Goal: Task Accomplishment & Management: Use online tool/utility

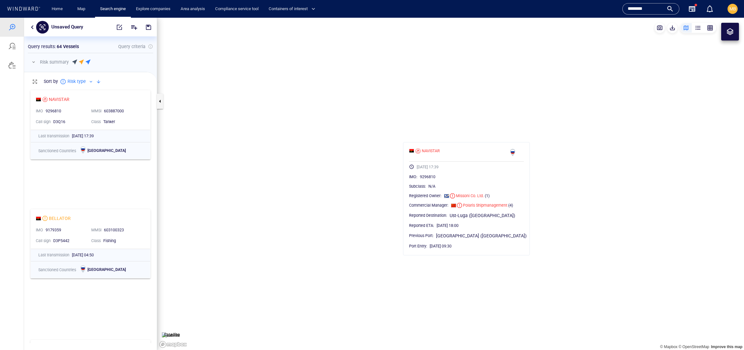
scroll to position [256, 132]
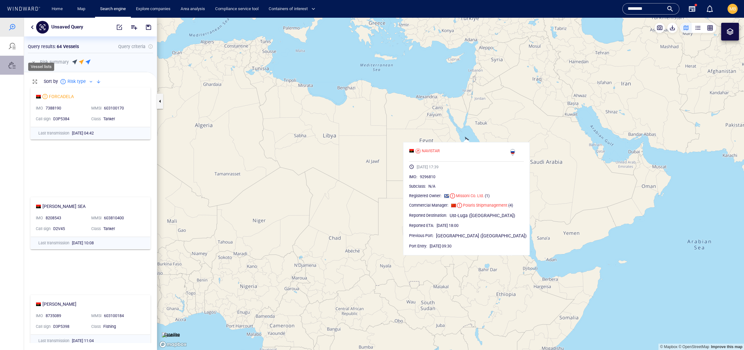
click at [13, 69] on div at bounding box center [12, 65] width 8 height 8
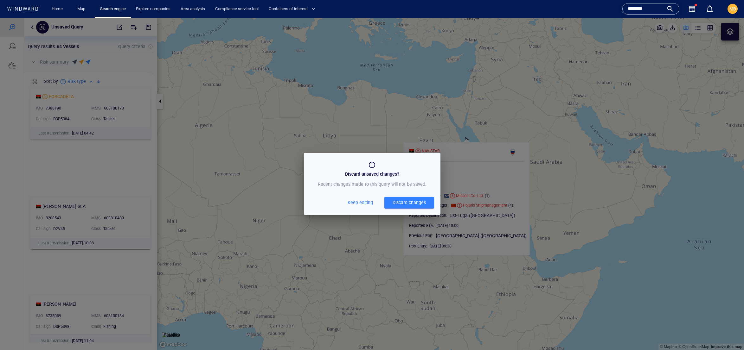
click at [392, 207] on div "Discard changes" at bounding box center [408, 203] width 33 height 8
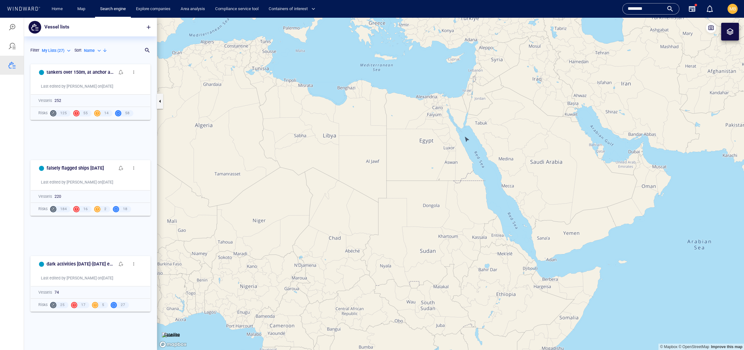
scroll to position [277, 132]
click at [147, 25] on span "button" at bounding box center [148, 27] width 6 height 6
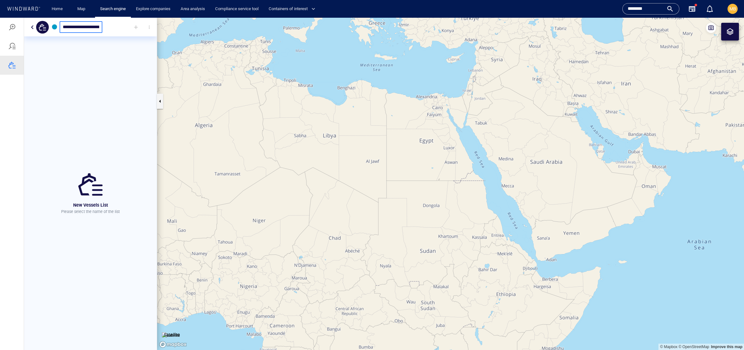
type input "**********"
click at [133, 25] on div at bounding box center [136, 27] width 14 height 14
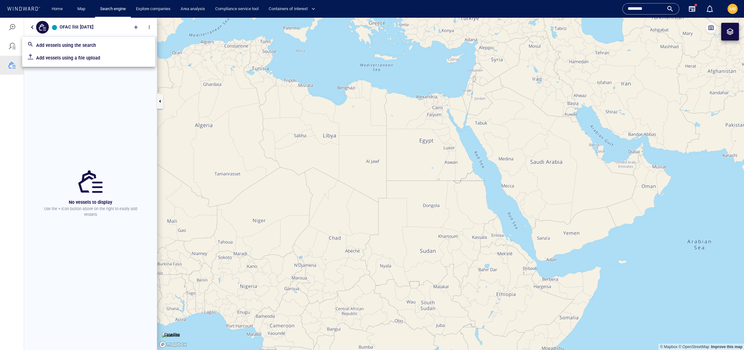
click at [114, 46] on p "Add vessels using the search" at bounding box center [93, 45] width 114 height 8
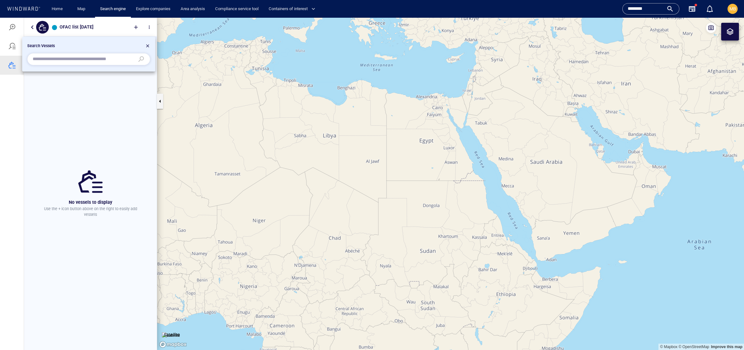
click at [115, 64] on input "text" at bounding box center [84, 59] width 102 height 10
paste input "*******"
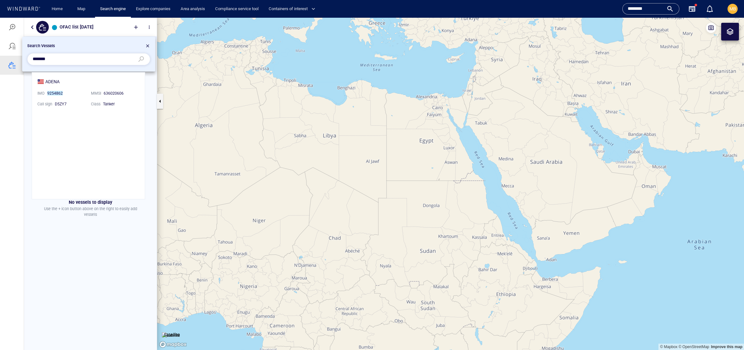
scroll to position [127, 113]
click at [90, 85] on li "ADENA IMO 9254862 MMSI [PHONE_NUMBER] Call sign D5ZY7 Class Tanker" at bounding box center [88, 93] width 113 height 40
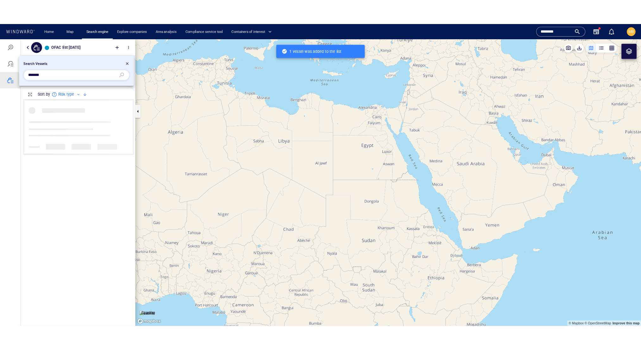
scroll to position [0, 0]
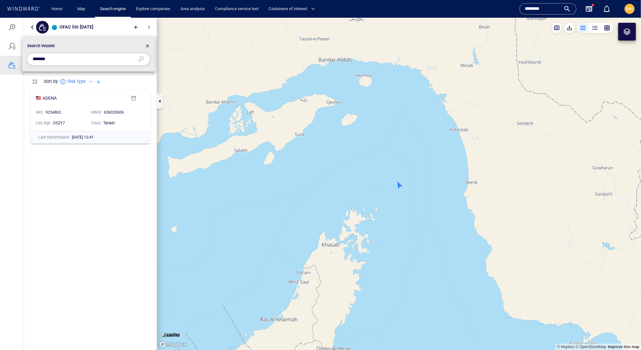
drag, startPoint x: 66, startPoint y: 61, endPoint x: 4, endPoint y: 57, distance: 61.6
click at [4, 57] on div "Search Vessels *******" at bounding box center [320, 183] width 641 height 333
paste input "text"
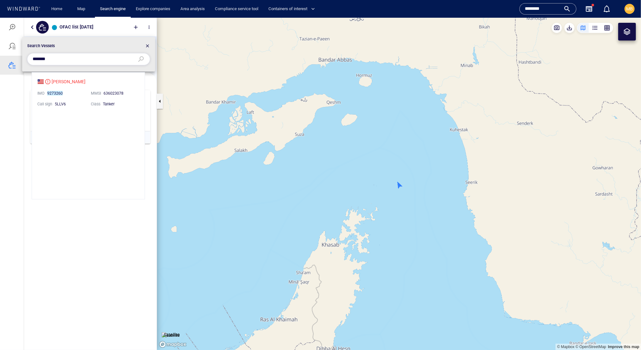
scroll to position [127, 113]
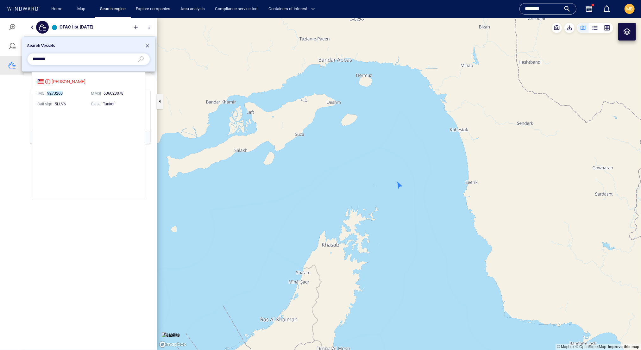
click at [74, 82] on li "[PERSON_NAME] IMO 9273260 MMSI [PHONE_NUMBER] Call sign 5LLV6 Class Tanker" at bounding box center [88, 92] width 113 height 40
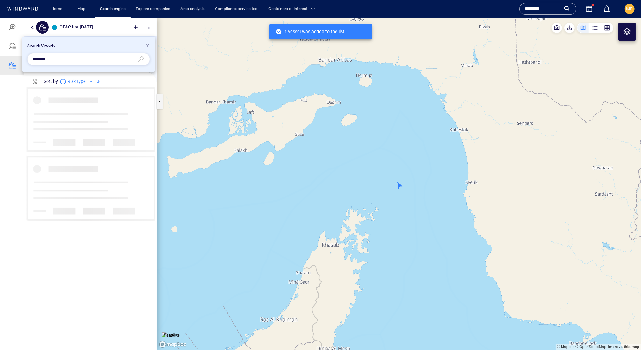
scroll to position [245, 132]
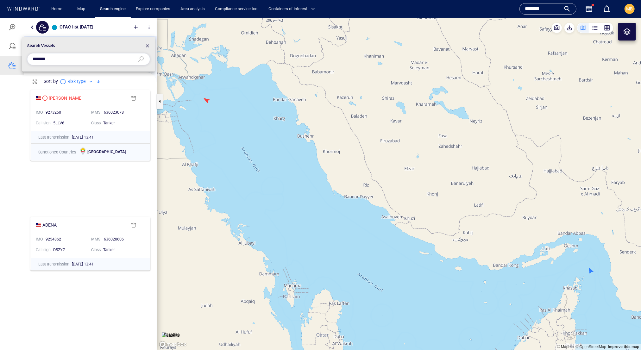
drag, startPoint x: 81, startPoint y: 61, endPoint x: 16, endPoint y: 55, distance: 64.8
click at [17, 55] on div "Search Vessels *******" at bounding box center [320, 183] width 641 height 333
paste input "text"
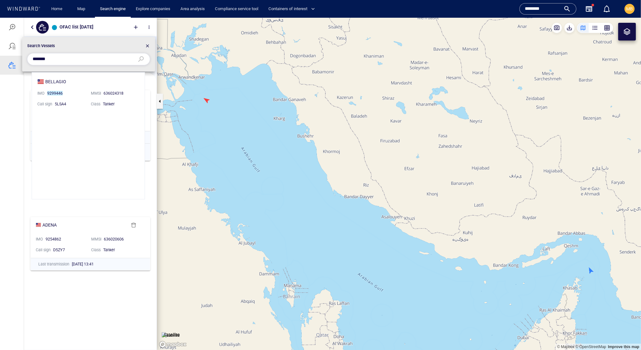
scroll to position [127, 113]
click at [58, 84] on li "BELLAGIO IMO 9299446 MMSI [PHONE_NUMBER] Call sign 5LSA4 Class Tanker" at bounding box center [88, 92] width 113 height 40
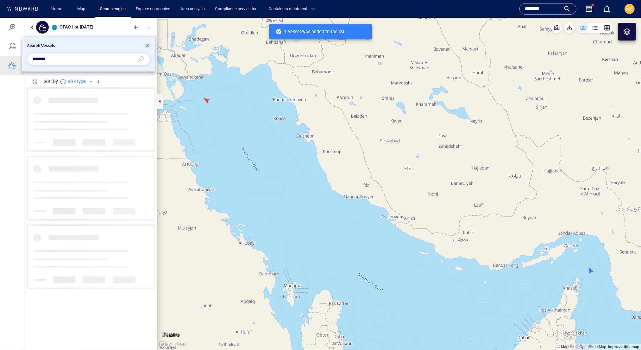
scroll to position [0, 0]
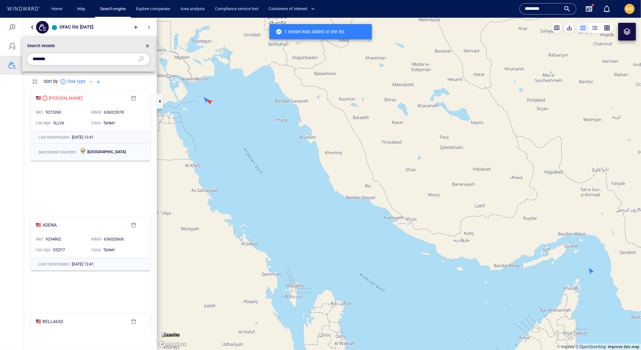
drag, startPoint x: 64, startPoint y: 62, endPoint x: 15, endPoint y: 59, distance: 48.6
click at [15, 59] on div "Search Vessels *******" at bounding box center [320, 183] width 641 height 333
paste input "text"
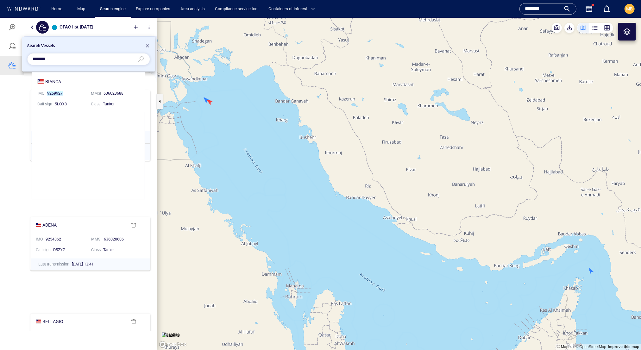
scroll to position [127, 113]
click at [58, 81] on li "BIANCA IMO 9259927 MMSI [PHONE_NUMBER] Call sign 5LOX8 Class Tanker" at bounding box center [88, 92] width 113 height 40
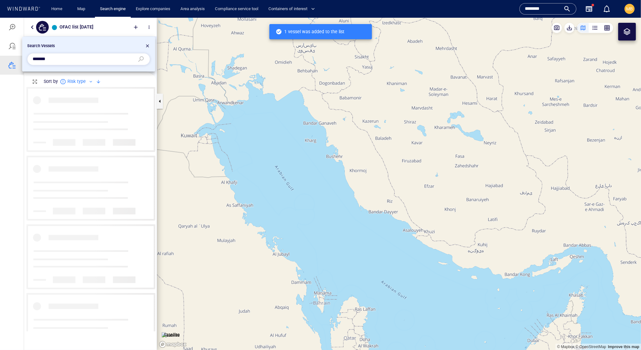
scroll to position [245, 132]
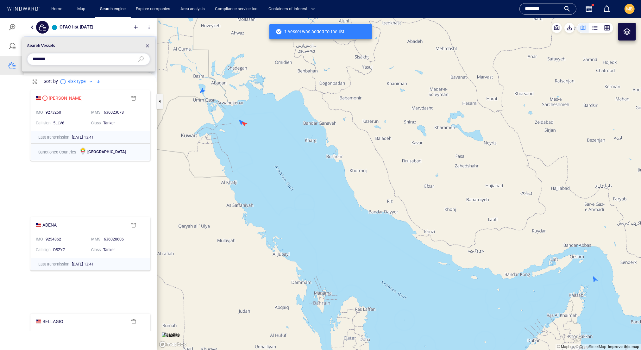
drag, startPoint x: 68, startPoint y: 61, endPoint x: 14, endPoint y: 55, distance: 54.1
click at [14, 56] on div "Search Vessels *******" at bounding box center [320, 183] width 641 height 333
paste input "text"
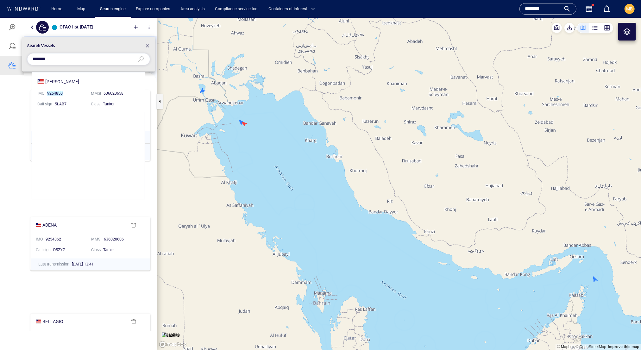
scroll to position [0, 0]
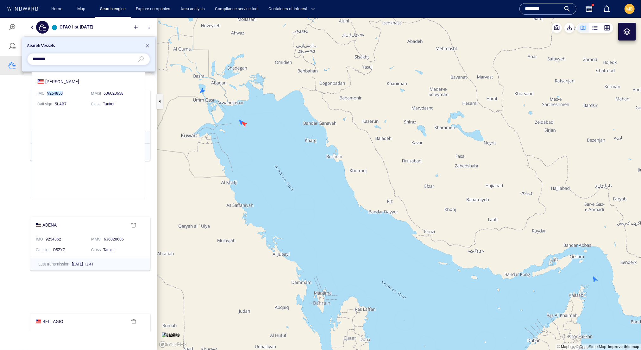
click at [60, 83] on li "[PERSON_NAME] IMO 9254850 MMSI [PHONE_NUMBER] Call sign 5LAB7 Class Tanker" at bounding box center [88, 92] width 113 height 40
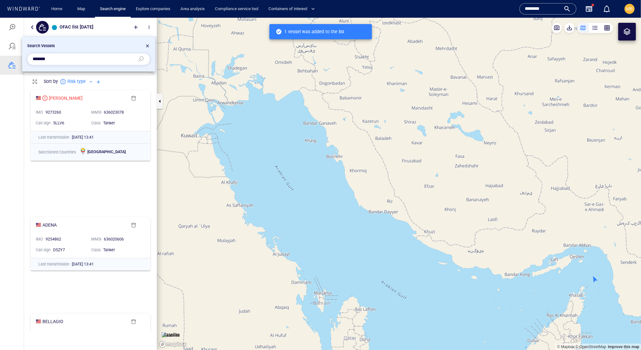
scroll to position [245, 132]
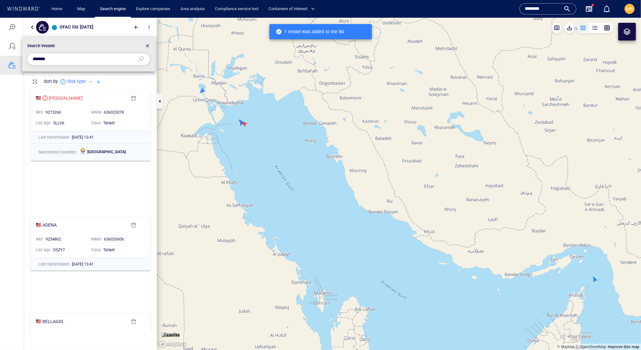
drag, startPoint x: 67, startPoint y: 63, endPoint x: 18, endPoint y: 62, distance: 49.7
click at [18, 62] on div "Search Vessels *******" at bounding box center [320, 183] width 641 height 333
paste input "text"
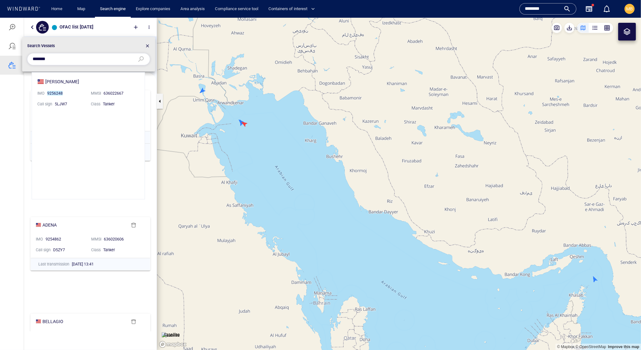
scroll to position [127, 113]
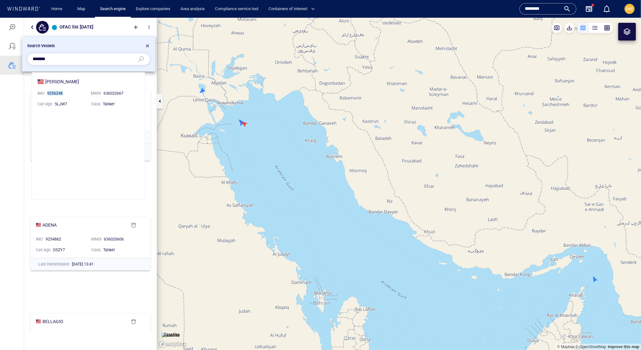
click at [65, 84] on li "[PERSON_NAME] IMO 9256248 MMSI [PHONE_NUMBER] Call sign 5LJW7 Class Tanker" at bounding box center [88, 92] width 113 height 40
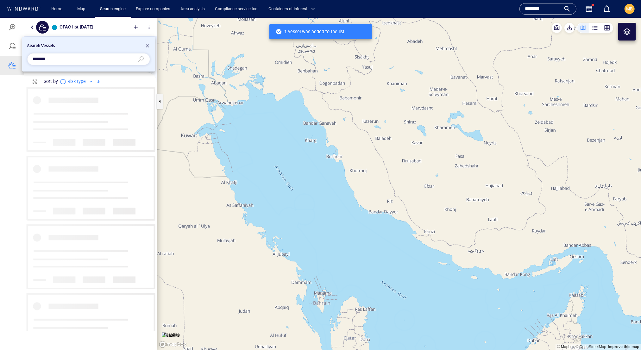
scroll to position [245, 132]
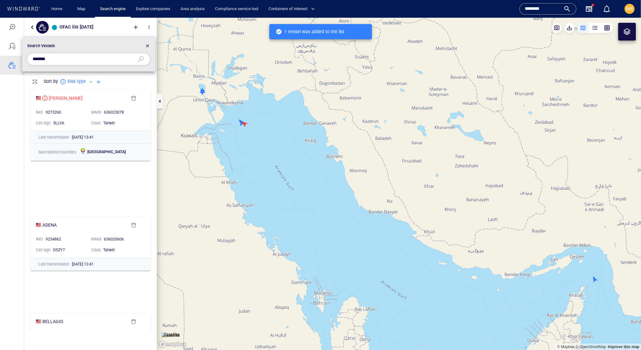
drag, startPoint x: 50, startPoint y: 60, endPoint x: 4, endPoint y: 57, distance: 45.7
click at [4, 57] on div "Search Vessels *******" at bounding box center [320, 183] width 641 height 333
paste input "text"
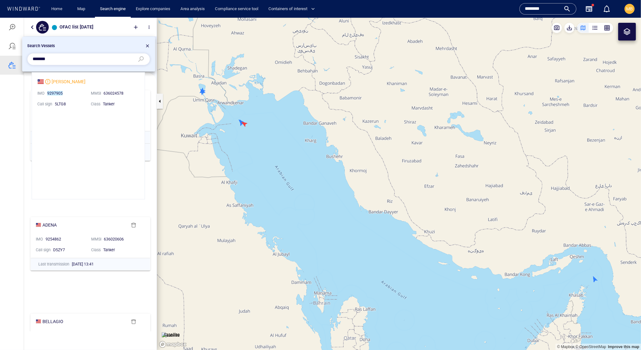
scroll to position [127, 113]
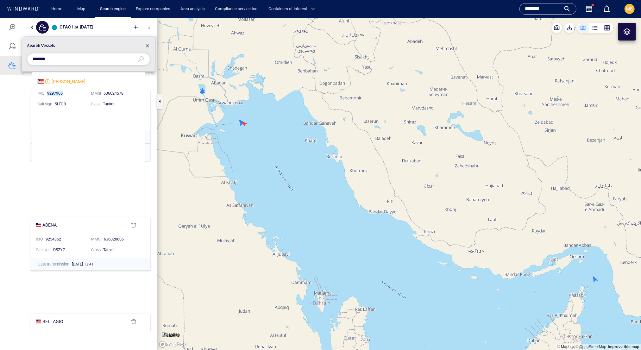
click at [73, 84] on li "[PERSON_NAME] IMO 9297905 MMSI [PHONE_NUMBER] Call sign 5LTG8 Class Tanker" at bounding box center [88, 92] width 113 height 40
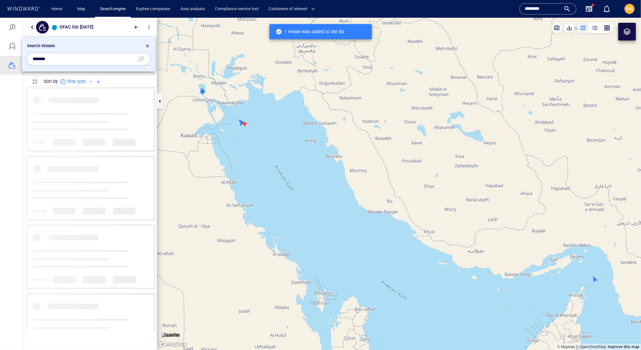
scroll to position [245, 132]
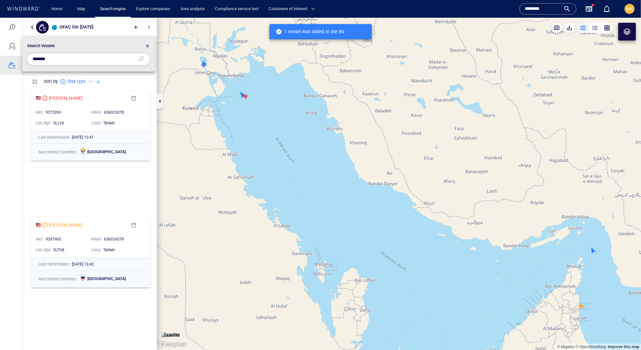
drag, startPoint x: 68, startPoint y: 60, endPoint x: 13, endPoint y: 54, distance: 55.3
click at [14, 55] on div "Search Vessels *******" at bounding box center [320, 183] width 641 height 333
paste input "text"
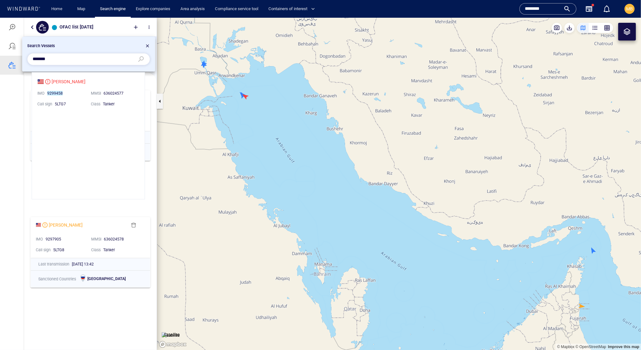
scroll to position [127, 113]
click at [68, 82] on li "[PERSON_NAME] IMO 9299458 MMSI [PHONE_NUMBER] Call sign 5LTG7 Class Tanker" at bounding box center [88, 92] width 113 height 40
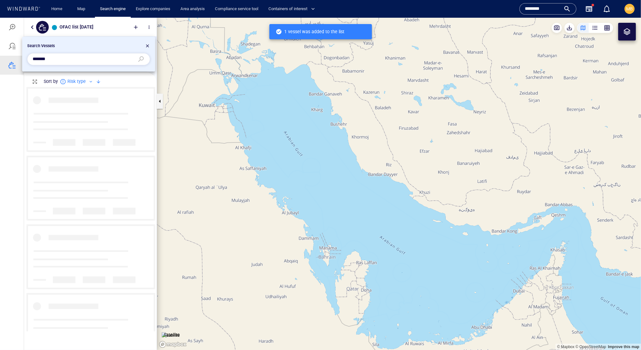
scroll to position [245, 132]
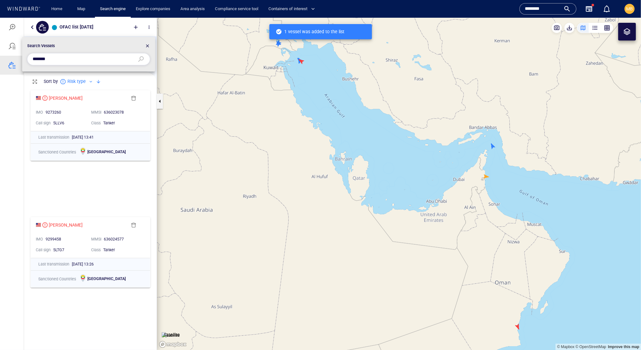
drag, startPoint x: 74, startPoint y: 62, endPoint x: 8, endPoint y: 58, distance: 66.0
click at [9, 58] on div "Search Vessels *******" at bounding box center [320, 183] width 641 height 333
paste input "text"
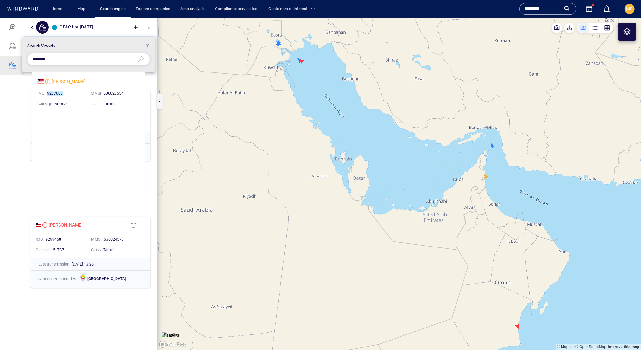
scroll to position [127, 113]
type input "*******"
click at [66, 85] on li "[PERSON_NAME] IMO 9237008 MMSI [PHONE_NUMBER] Call sign 5LOG7 Class Tanker" at bounding box center [88, 92] width 113 height 40
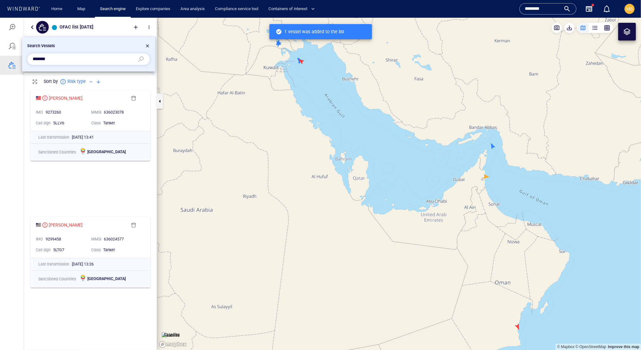
scroll to position [0, 0]
drag, startPoint x: 317, startPoint y: 140, endPoint x: 303, endPoint y: 214, distance: 75.8
click at [303, 213] on div at bounding box center [320, 183] width 641 height 333
drag, startPoint x: 325, startPoint y: 120, endPoint x: 312, endPoint y: 198, distance: 78.9
click at [312, 198] on div at bounding box center [320, 183] width 641 height 333
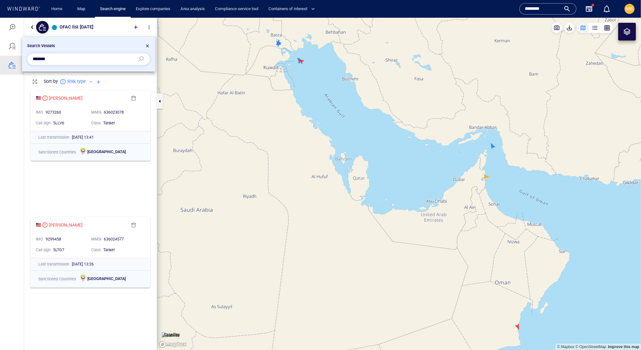
drag, startPoint x: 283, startPoint y: 148, endPoint x: 284, endPoint y: 192, distance: 43.4
click at [285, 192] on div at bounding box center [320, 183] width 641 height 333
drag, startPoint x: 305, startPoint y: 177, endPoint x: 307, endPoint y: 195, distance: 18.4
click at [307, 195] on div at bounding box center [320, 183] width 641 height 333
click at [347, 122] on div at bounding box center [320, 183] width 641 height 333
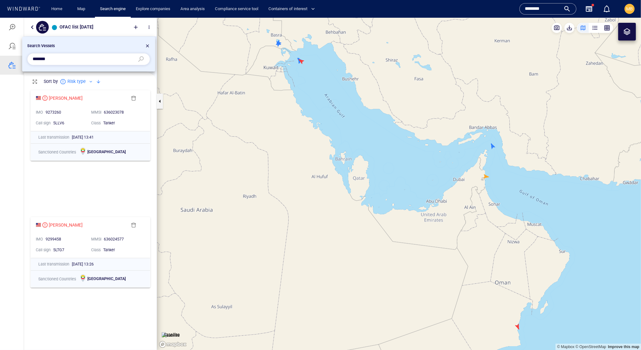
click at [119, 31] on div at bounding box center [320, 183] width 641 height 333
click at [146, 43] on div at bounding box center [147, 47] width 5 height 8
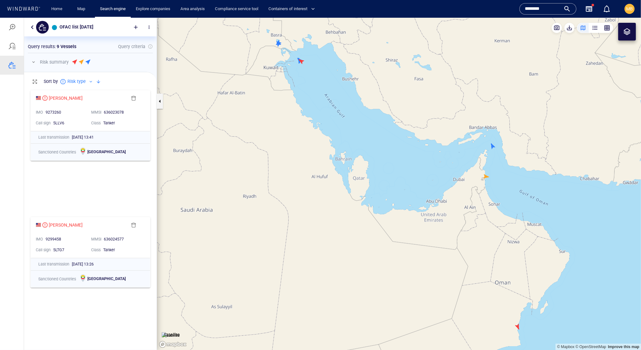
click at [288, 73] on canvas "Map" at bounding box center [399, 183] width 484 height 333
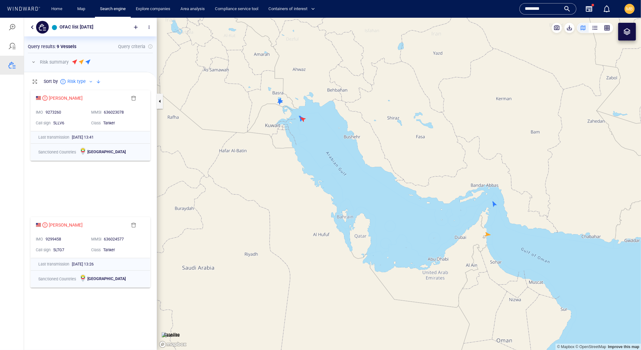
drag, startPoint x: 273, startPoint y: 80, endPoint x: 275, endPoint y: 138, distance: 58.3
click at [275, 138] on canvas "Map" at bounding box center [399, 183] width 484 height 333
drag, startPoint x: 273, startPoint y: 137, endPoint x: 328, endPoint y: 184, distance: 72.1
click at [329, 183] on canvas "Map" at bounding box center [399, 183] width 484 height 333
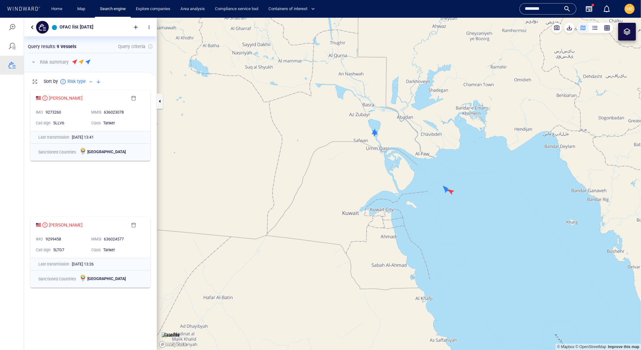
drag, startPoint x: 371, startPoint y: 155, endPoint x: 359, endPoint y: 159, distance: 12.3
click at [359, 160] on canvas "Map" at bounding box center [399, 183] width 484 height 333
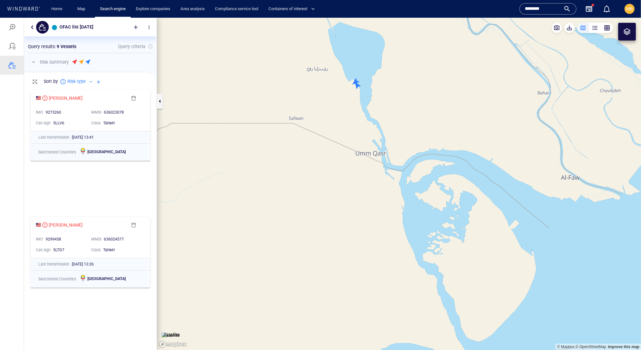
drag, startPoint x: 347, startPoint y: 114, endPoint x: 345, endPoint y: 164, distance: 50.7
click at [345, 164] on canvas "Map" at bounding box center [399, 183] width 484 height 333
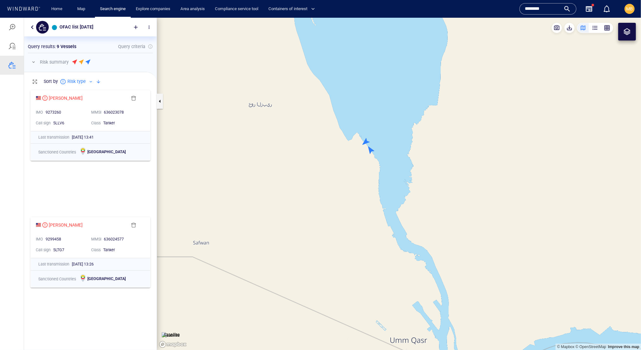
click at [371, 151] on canvas "Map" at bounding box center [399, 183] width 484 height 333
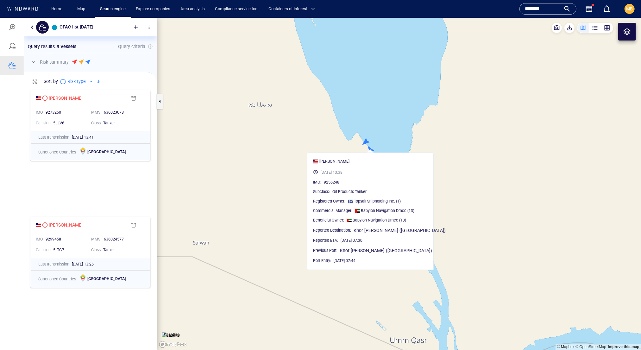
click at [366, 140] on canvas "Map" at bounding box center [399, 183] width 484 height 333
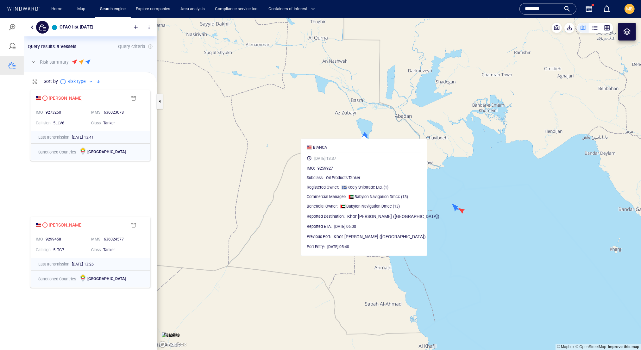
click at [449, 186] on canvas "Map" at bounding box center [399, 183] width 484 height 333
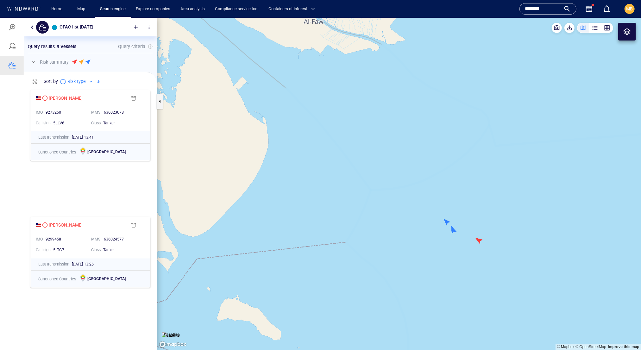
click at [446, 220] on canvas "Map" at bounding box center [399, 183] width 484 height 333
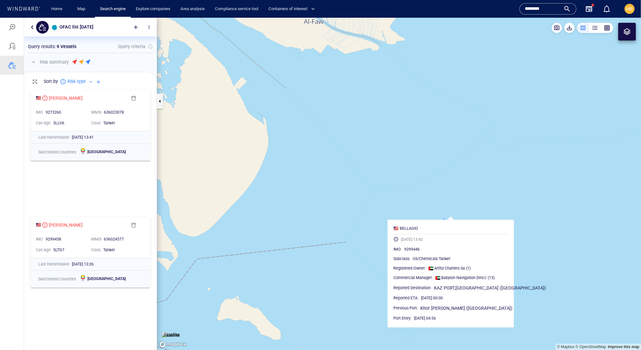
click at [471, 195] on canvas "Map" at bounding box center [399, 183] width 484 height 333
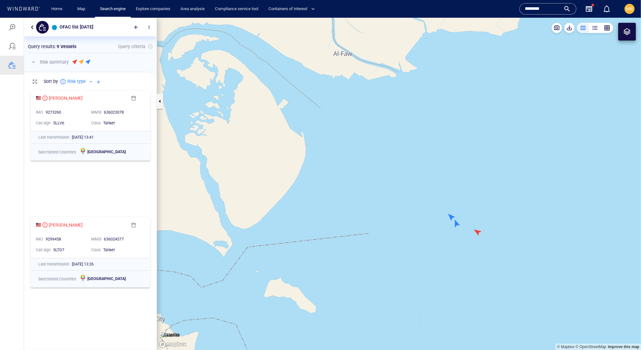
click at [457, 225] on canvas "Map" at bounding box center [399, 183] width 484 height 333
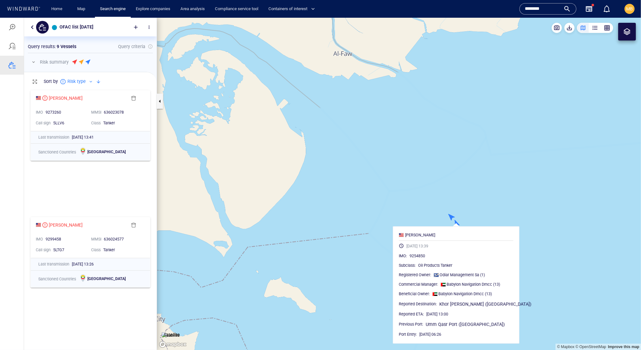
click at [476, 203] on canvas "Map" at bounding box center [399, 183] width 484 height 333
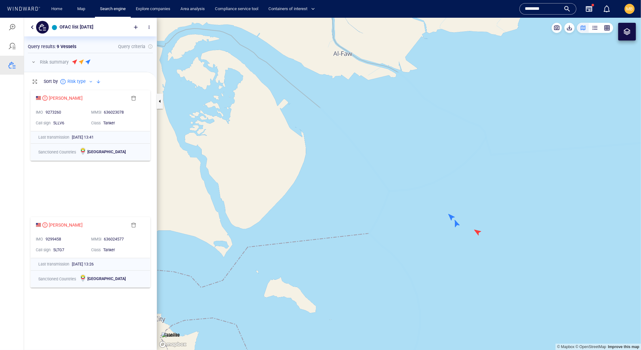
click at [478, 232] on canvas "Map" at bounding box center [399, 183] width 484 height 333
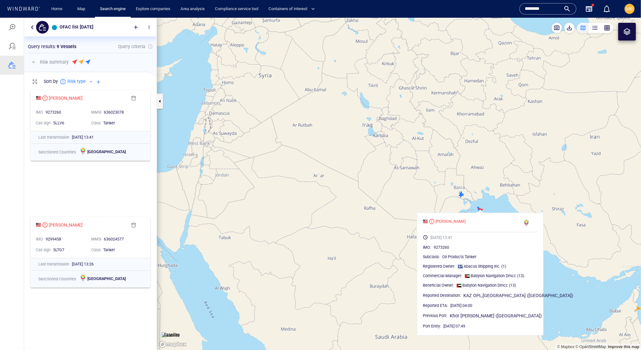
click at [487, 190] on canvas "Map" at bounding box center [399, 183] width 484 height 333
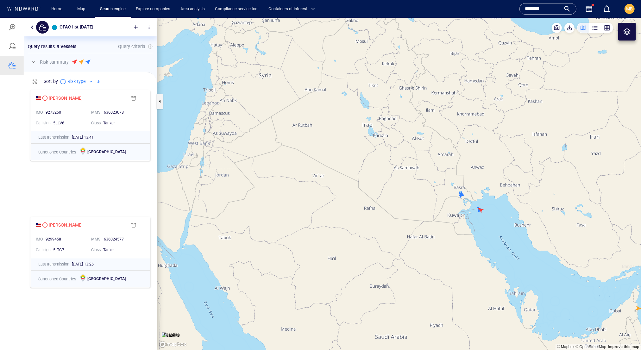
drag, startPoint x: 503, startPoint y: 218, endPoint x: 382, endPoint y: 150, distance: 139.3
click at [388, 150] on canvas "Map" at bounding box center [399, 183] width 484 height 333
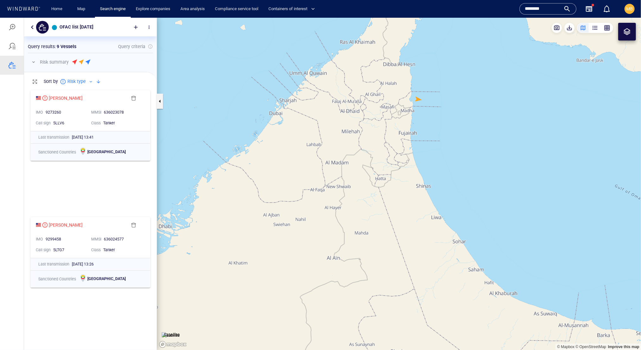
click at [419, 99] on canvas "Map" at bounding box center [399, 183] width 484 height 333
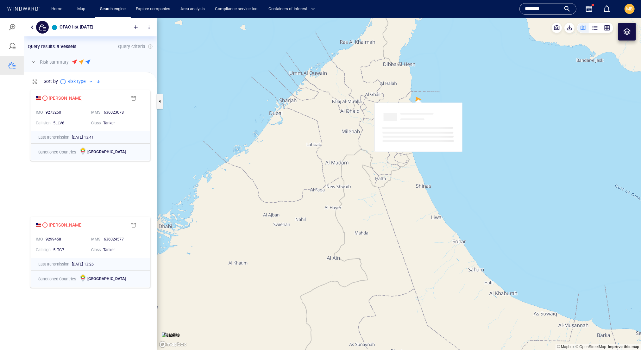
click at [417, 99] on canvas "Map" at bounding box center [399, 183] width 484 height 333
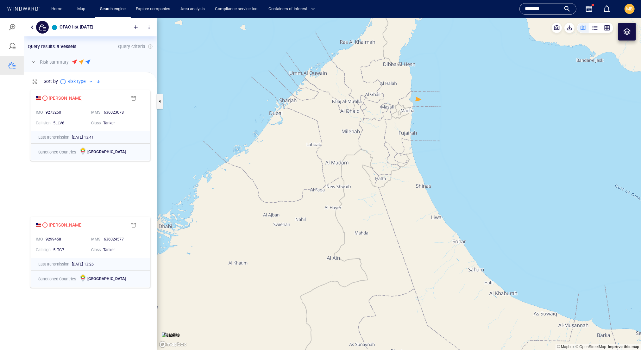
click at [418, 99] on canvas "Map" at bounding box center [399, 183] width 484 height 333
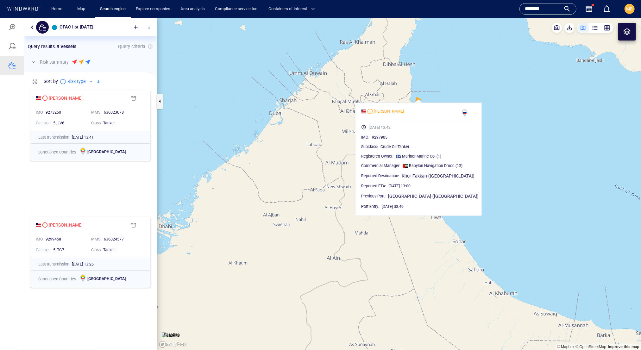
click at [418, 99] on canvas "Map" at bounding box center [399, 183] width 484 height 333
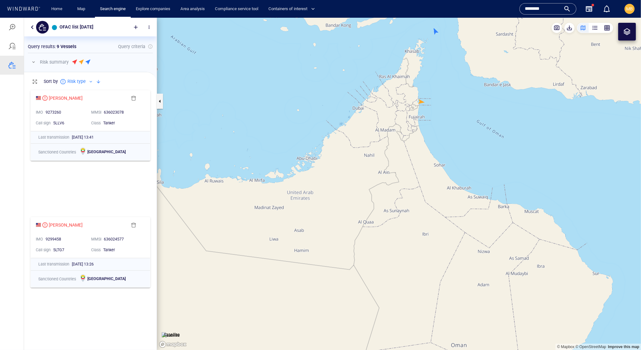
drag, startPoint x: 441, startPoint y: 73, endPoint x: 437, endPoint y: 146, distance: 73.3
click at [437, 143] on canvas "Map" at bounding box center [399, 183] width 484 height 333
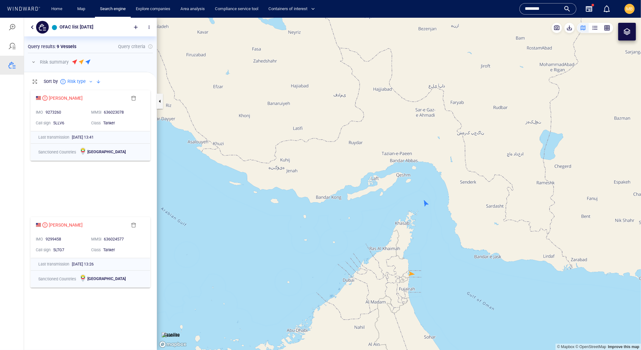
drag, startPoint x: 430, startPoint y: 174, endPoint x: 425, endPoint y: 161, distance: 14.1
click at [426, 164] on canvas "Map" at bounding box center [399, 183] width 484 height 333
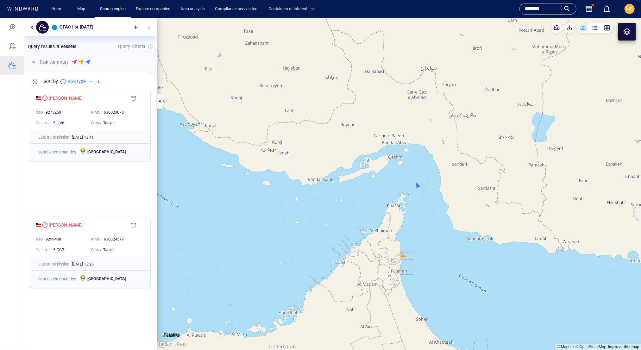
click at [417, 185] on canvas "Map" at bounding box center [399, 183] width 484 height 333
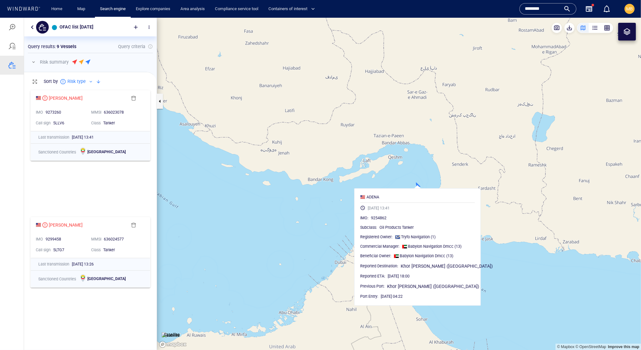
click at [417, 188] on canvas "Map" at bounding box center [399, 183] width 484 height 333
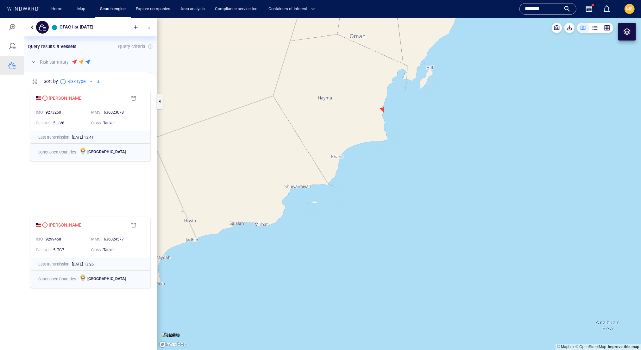
drag, startPoint x: 391, startPoint y: 149, endPoint x: 396, endPoint y: 171, distance: 22.9
click at [396, 169] on canvas "Map" at bounding box center [399, 183] width 484 height 333
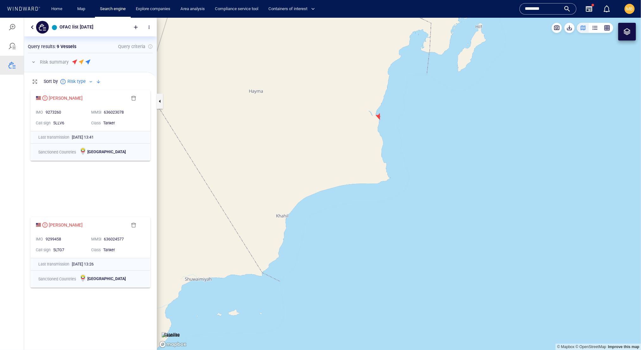
click at [380, 119] on canvas "Map" at bounding box center [399, 183] width 484 height 333
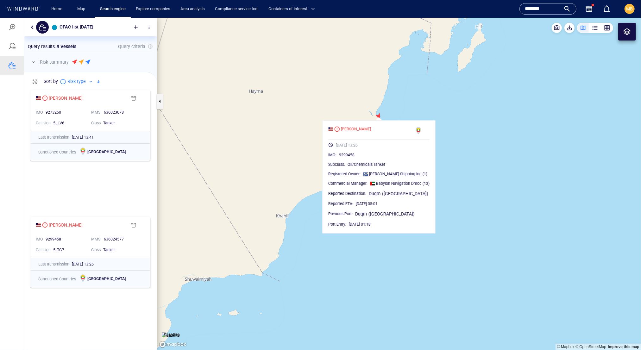
click at [460, 130] on canvas "Map" at bounding box center [399, 183] width 484 height 333
